Goal: Task Accomplishment & Management: Manage account settings

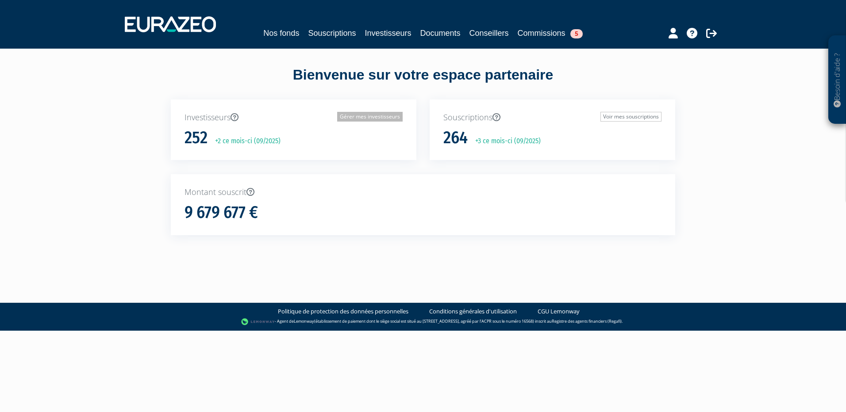
click at [354, 117] on link "Gérer mes investisseurs" at bounding box center [369, 117] width 65 height 10
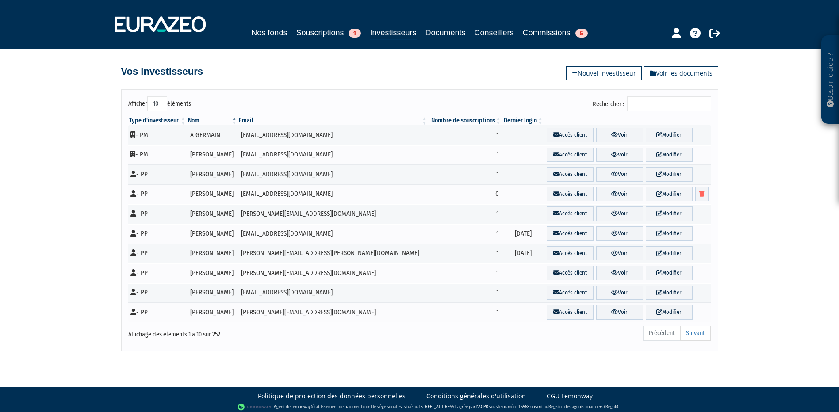
click at [676, 109] on input "Rechercher :" at bounding box center [669, 103] width 84 height 15
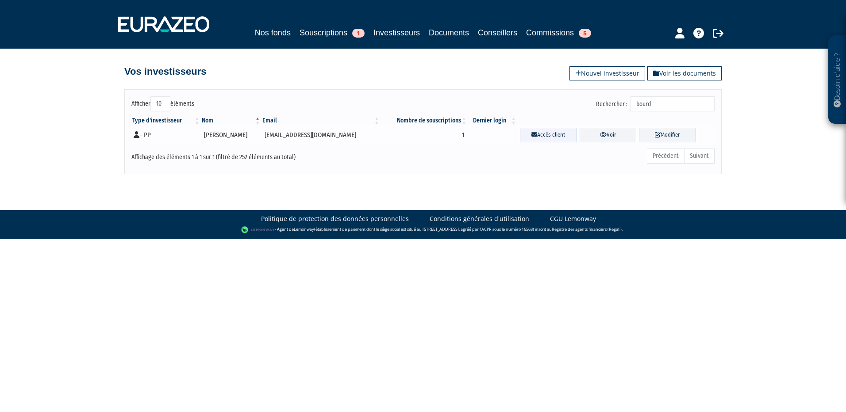
type input "bourd"
click at [533, 134] on link "Accès client" at bounding box center [548, 135] width 57 height 15
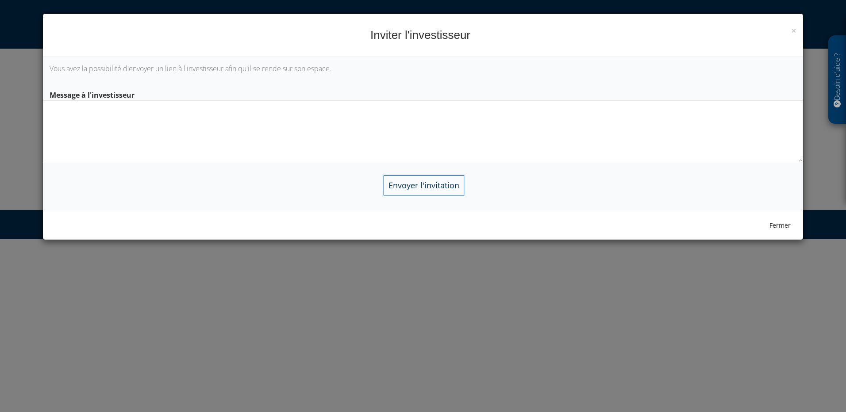
click at [404, 184] on input "Envoyer l'invitation" at bounding box center [424, 186] width 81 height 20
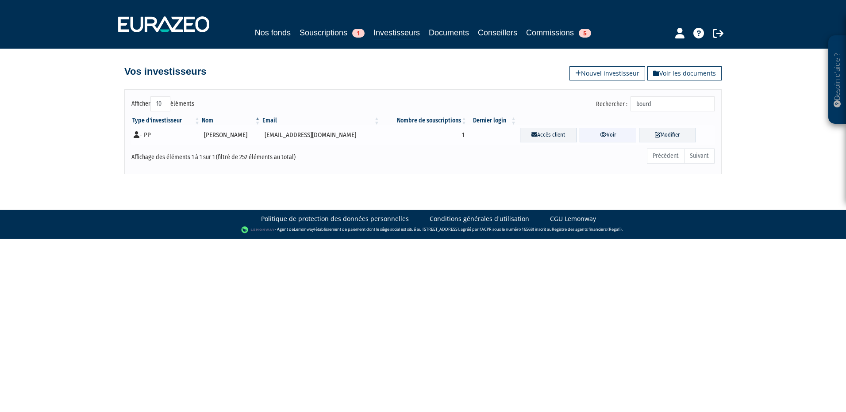
click at [603, 134] on link "Voir" at bounding box center [608, 135] width 57 height 15
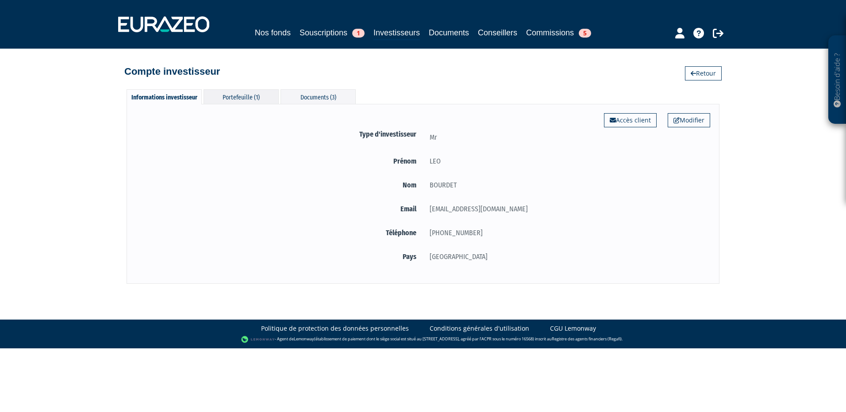
click at [241, 100] on div "Portefeuille (1)" at bounding box center [241, 96] width 75 height 15
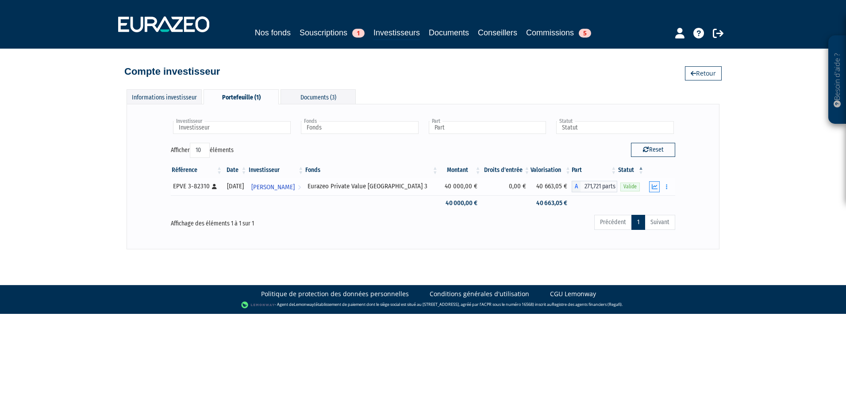
click at [657, 186] on icon "button" at bounding box center [655, 187] width 6 height 6
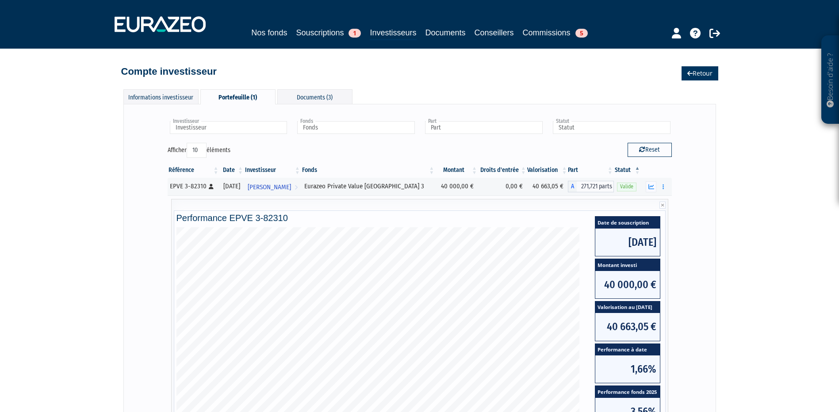
click at [698, 72] on link "Retour" at bounding box center [700, 73] width 37 height 14
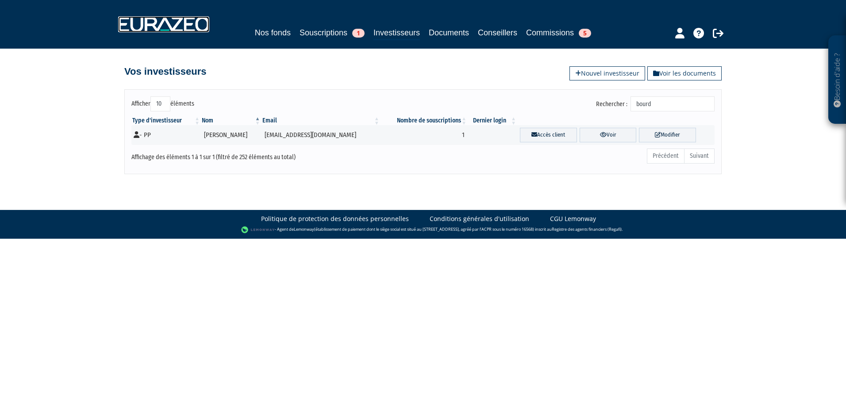
click at [171, 24] on img at bounding box center [163, 24] width 91 height 16
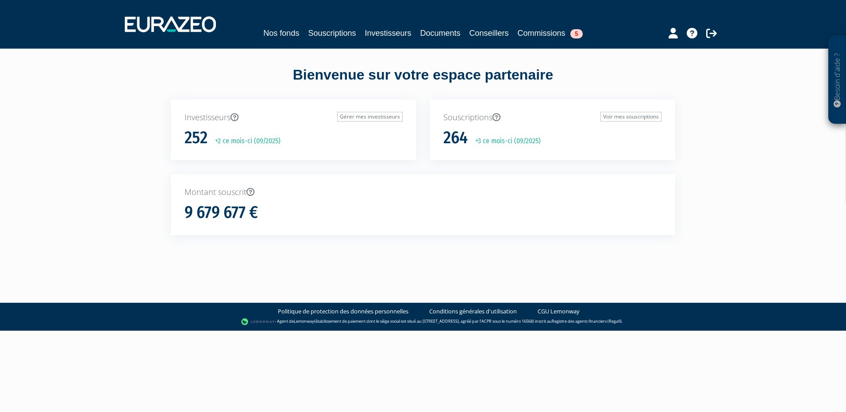
click at [458, 40] on div "Nos fonds Souscriptions Investisseurs Documents Conseillers Commissions 5" at bounding box center [423, 24] width 610 height 33
click at [453, 35] on link "Documents" at bounding box center [440, 33] width 40 height 12
